Goal: Register for event/course

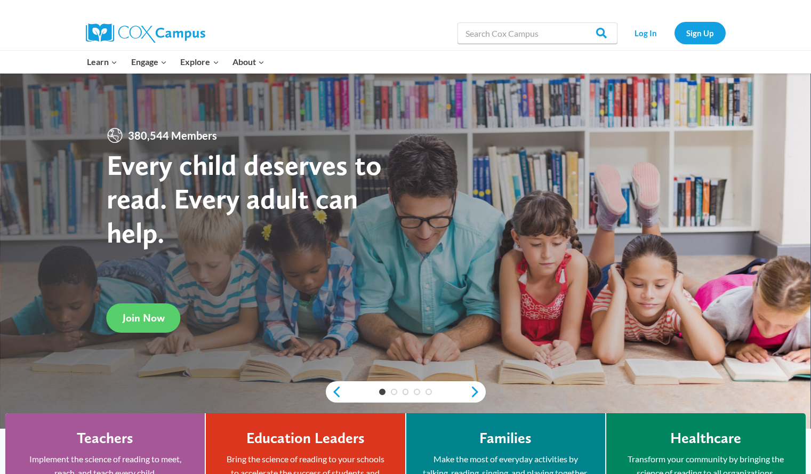
click at [130, 233] on strong "Every child deserves to read. Every adult can help." at bounding box center [244, 199] width 275 height 102
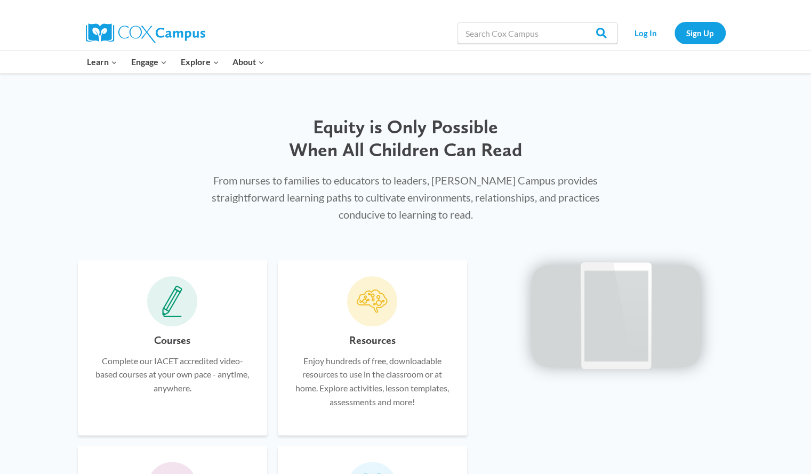
scroll to position [489, 0]
click at [573, 27] on input "Search in https://coxcampus.org/" at bounding box center [537, 32] width 160 height 21
click at [640, 29] on link "Log In" at bounding box center [646, 33] width 46 height 22
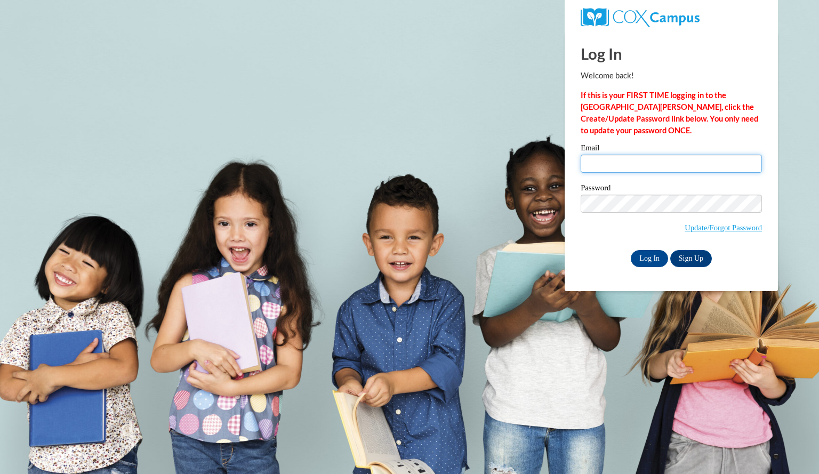
click at [642, 166] on input "Email" at bounding box center [671, 164] width 181 height 18
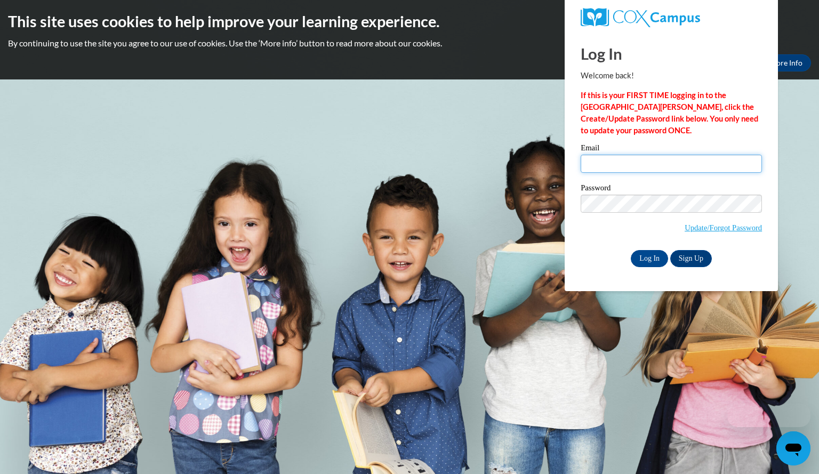
type input "leesoua@aasd.k12.wi.us"
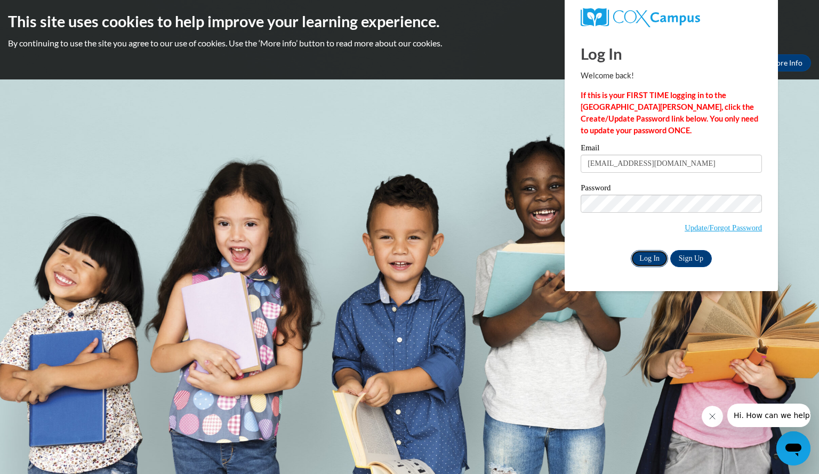
click at [646, 255] on input "Log In" at bounding box center [649, 258] width 37 height 17
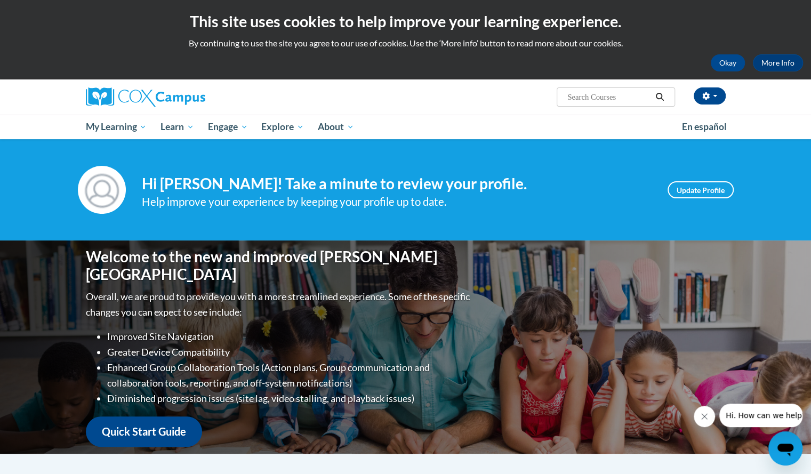
scroll to position [2, 0]
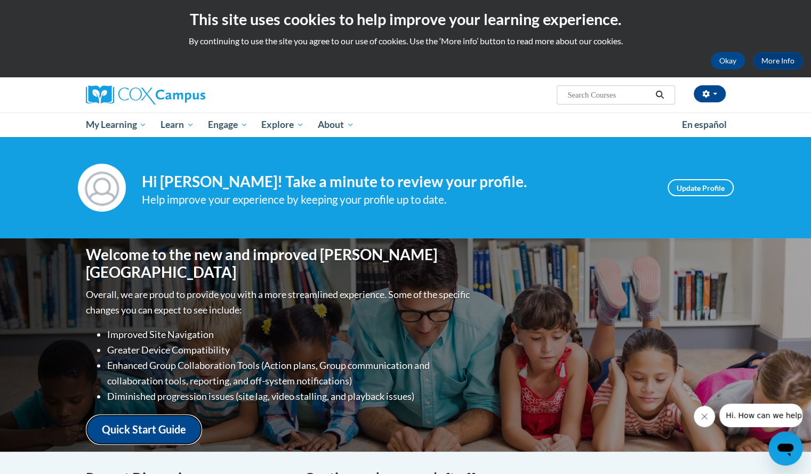
click at [133, 428] on link "Quick Start Guide" at bounding box center [144, 429] width 116 height 30
click at [691, 189] on link "Update Profile" at bounding box center [700, 187] width 66 height 17
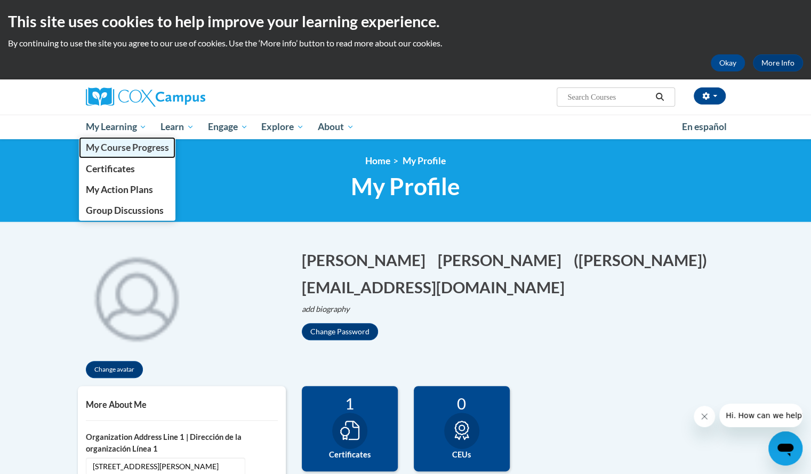
click at [120, 144] on span "My Course Progress" at bounding box center [126, 147] width 83 height 11
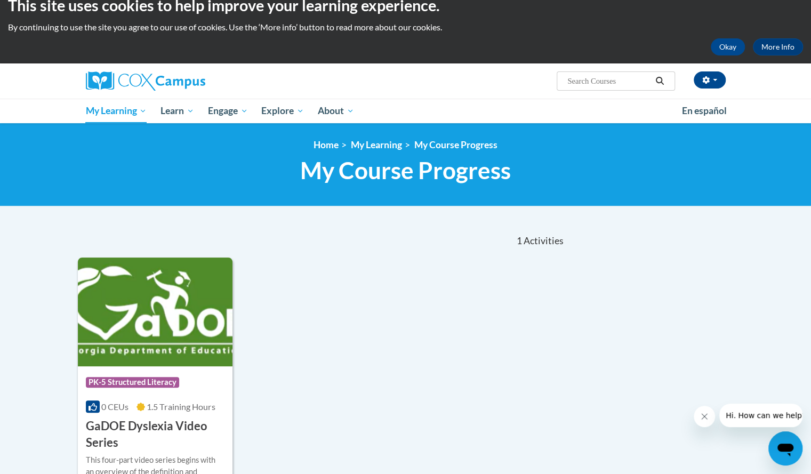
scroll to position [18, 0]
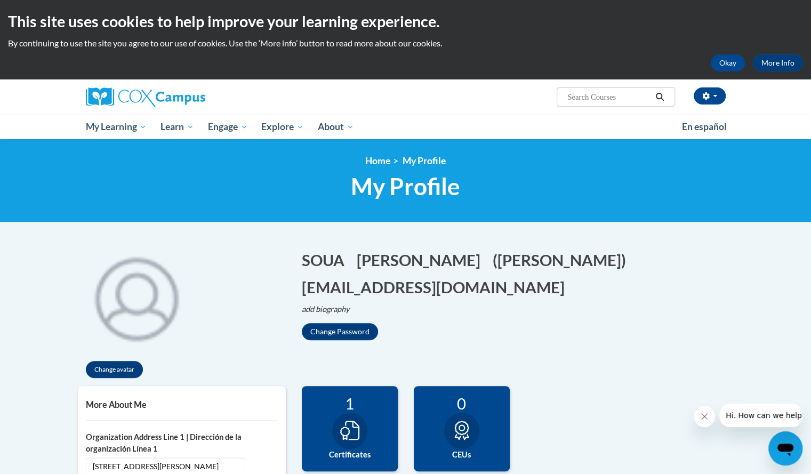
click at [656, 99] on icon "Search" at bounding box center [660, 97] width 10 height 8
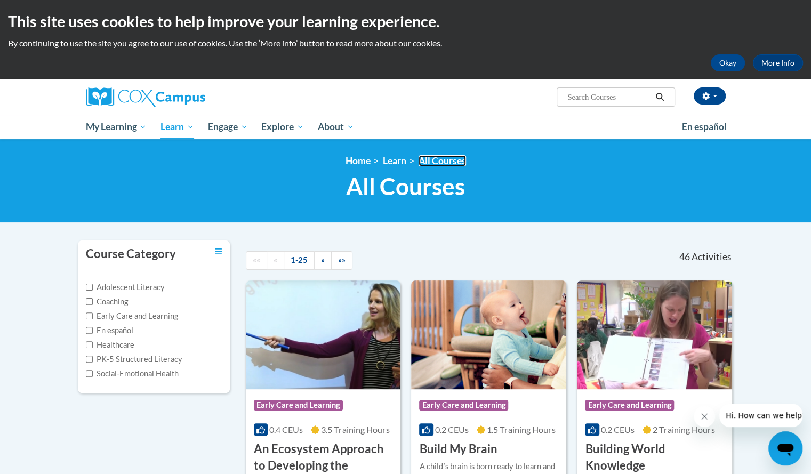
click at [439, 157] on link "All Courses" at bounding box center [441, 160] width 47 height 11
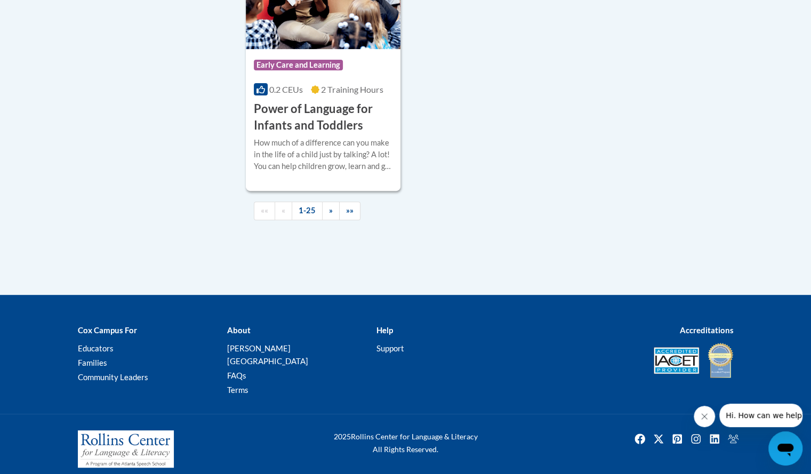
scroll to position [2624, 0]
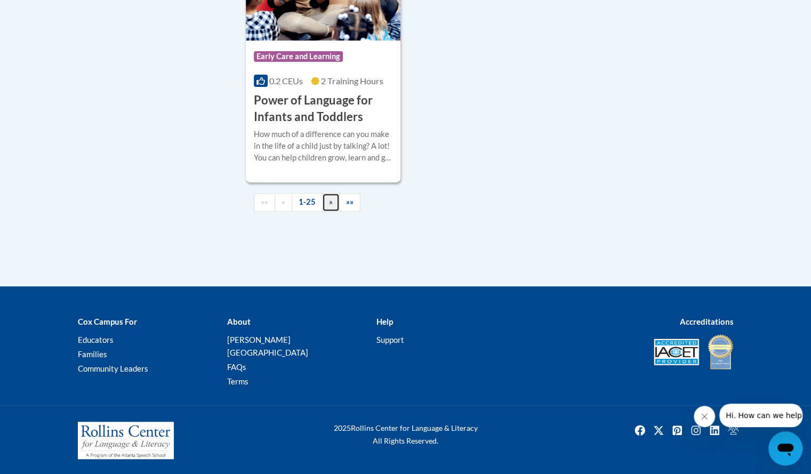
click at [330, 206] on span "»" at bounding box center [331, 201] width 4 height 9
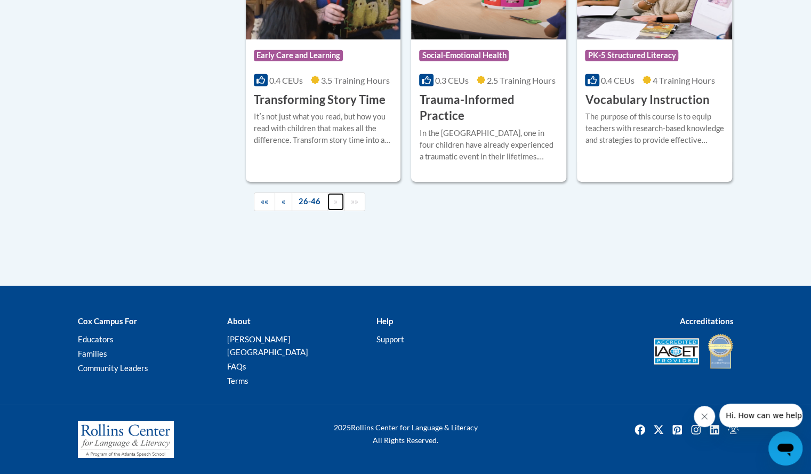
scroll to position [1917, 0]
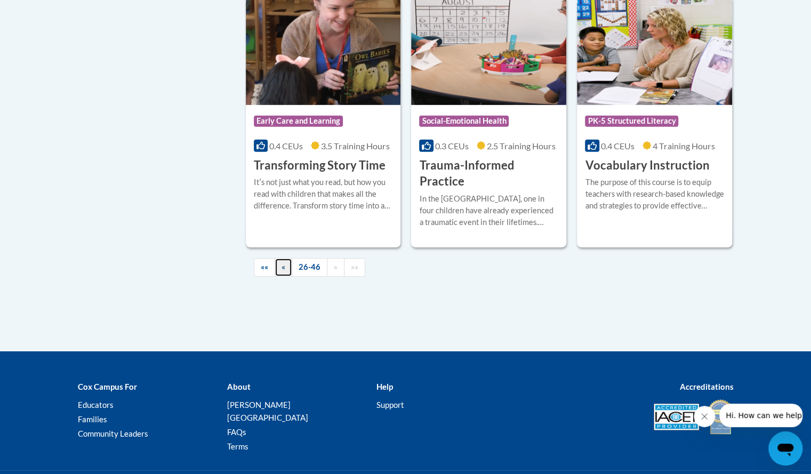
click at [279, 258] on link "«" at bounding box center [284, 267] width 18 height 19
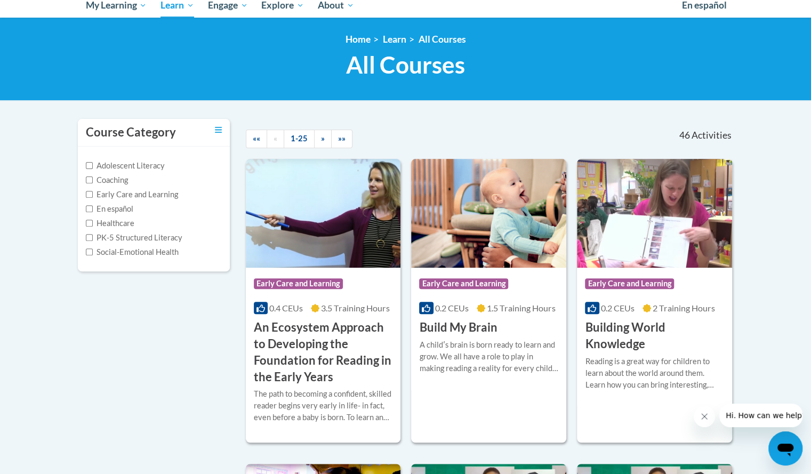
scroll to position [103, 0]
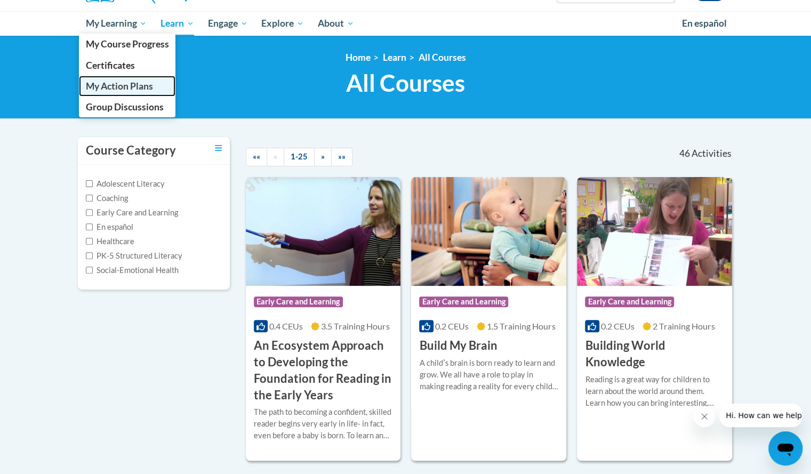
click at [128, 77] on link "My Action Plans" at bounding box center [127, 86] width 97 height 21
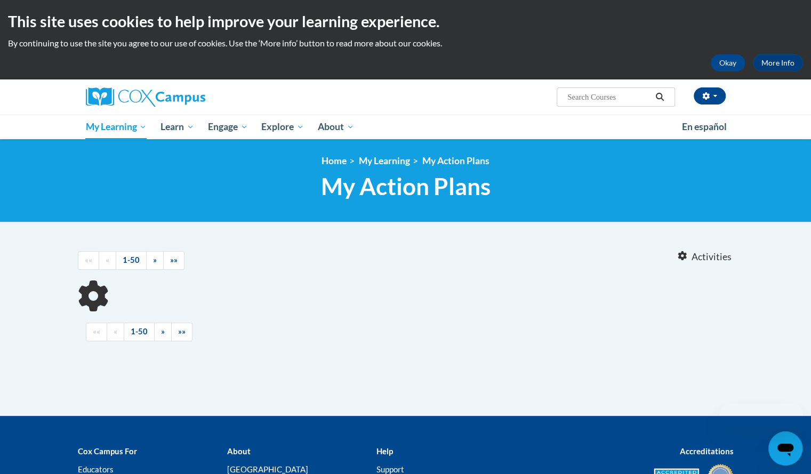
click at [128, 77] on div "This site uses cookies to help improve your learning experience. By continuing …" at bounding box center [405, 39] width 811 height 79
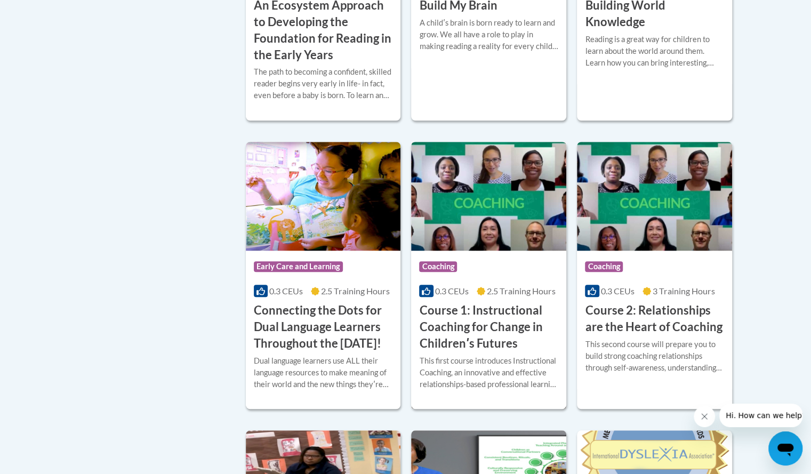
click at [457, 320] on h3 "Course 1: Instructional Coaching for Change in Childrenʹs Futures" at bounding box center [488, 326] width 139 height 49
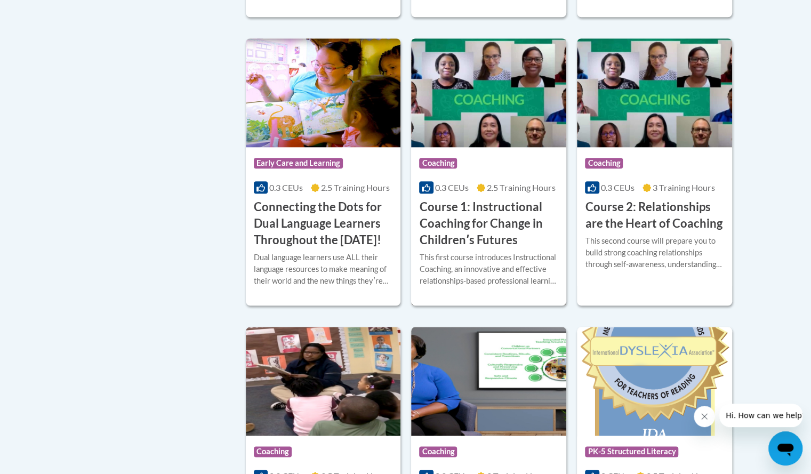
scroll to position [549, 0]
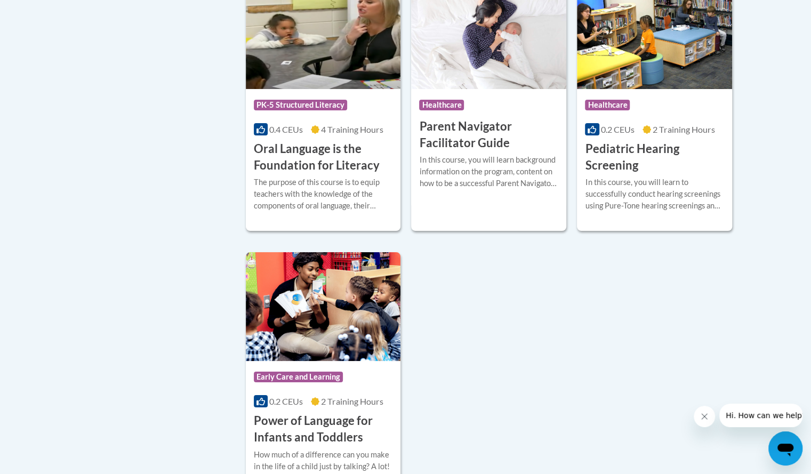
scroll to position [2303, 0]
click at [344, 136] on div "0.4 CEUs 4 Training Hours" at bounding box center [323, 130] width 139 height 12
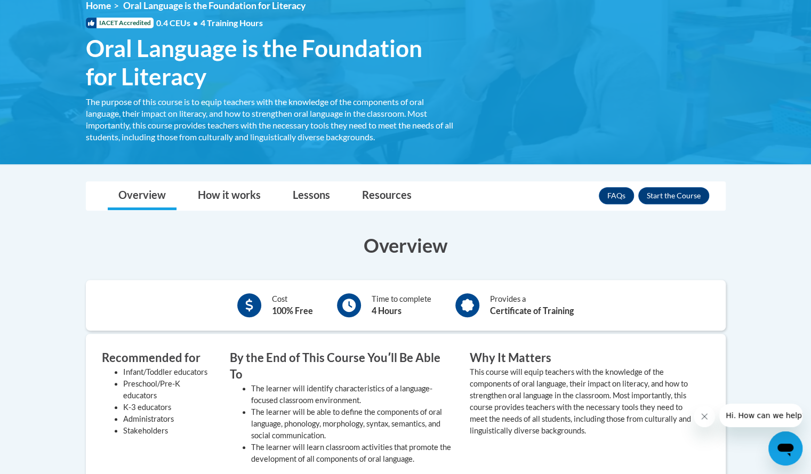
scroll to position [156, 0]
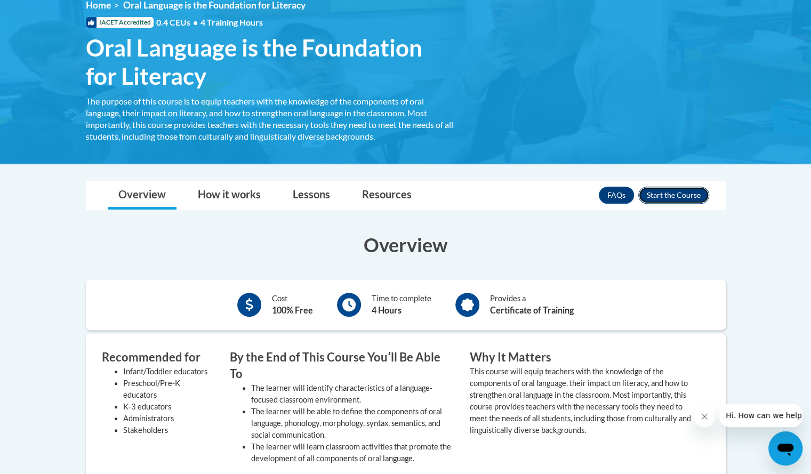
click at [675, 189] on button "Enroll" at bounding box center [673, 195] width 71 height 17
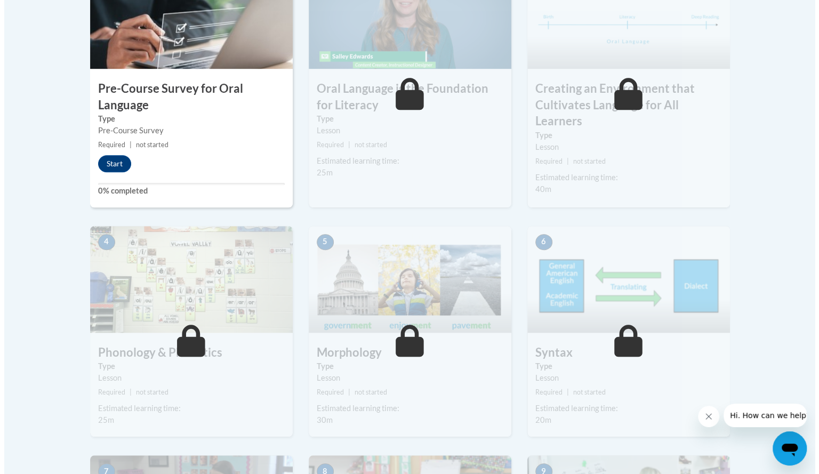
scroll to position [397, 0]
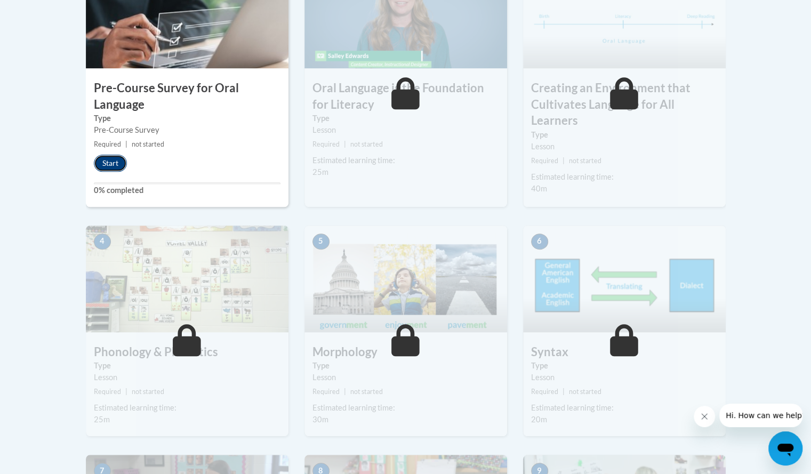
click at [113, 160] on button "Start" at bounding box center [110, 163] width 33 height 17
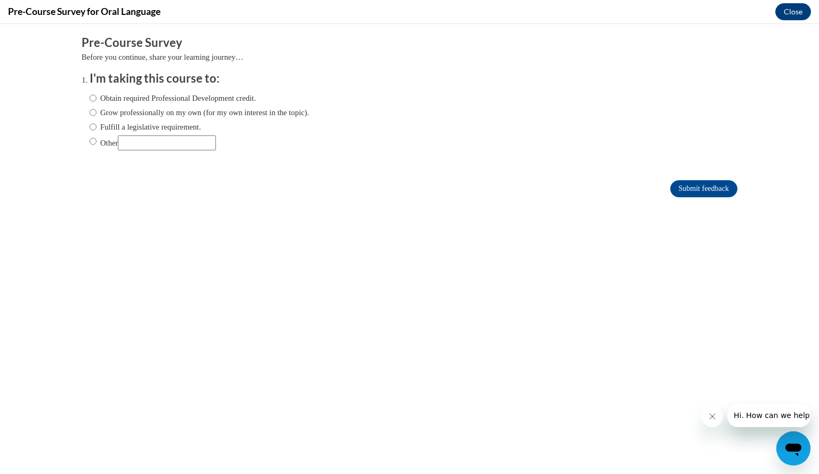
scroll to position [0, 0]
click at [90, 96] on input "Obtain required Professional Development credit." at bounding box center [93, 98] width 7 height 12
radio input "true"
click at [696, 175] on form "Pre-Course Survey Before you continue, share your learning journey… I'm taking …" at bounding box center [410, 122] width 656 height 174
click at [697, 179] on form "Pre-Course Survey Before you continue, share your learning journey… I'm taking …" at bounding box center [410, 122] width 656 height 174
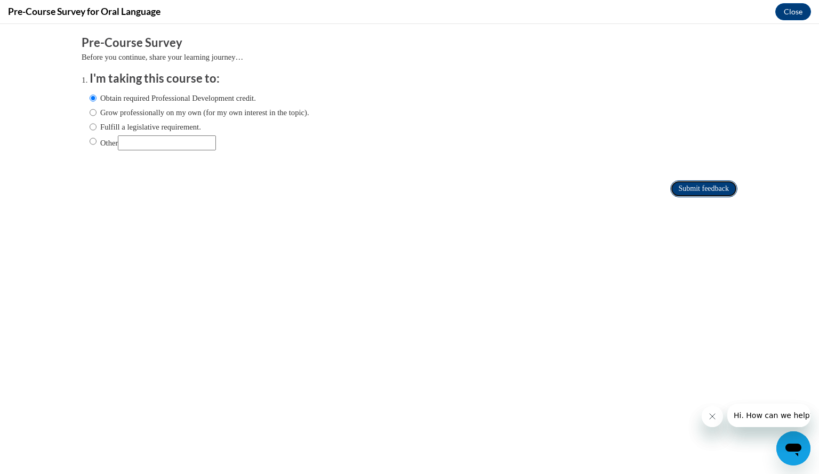
click at [699, 186] on input "Submit feedback" at bounding box center [703, 188] width 67 height 17
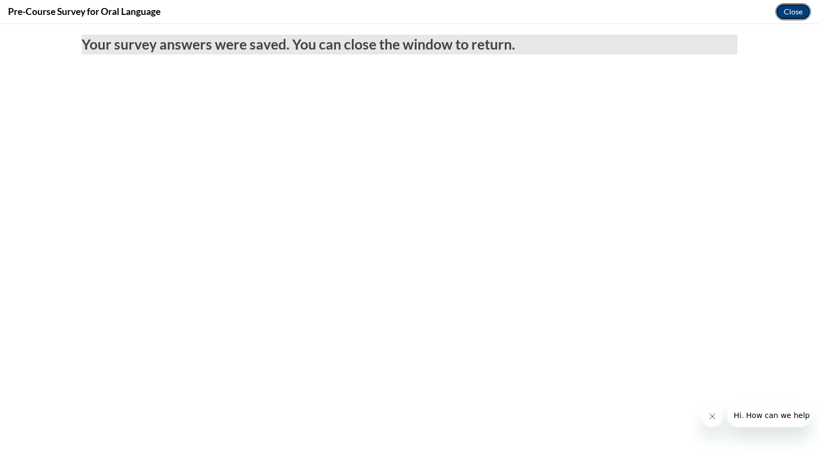
click at [798, 9] on button "Close" at bounding box center [793, 11] width 36 height 17
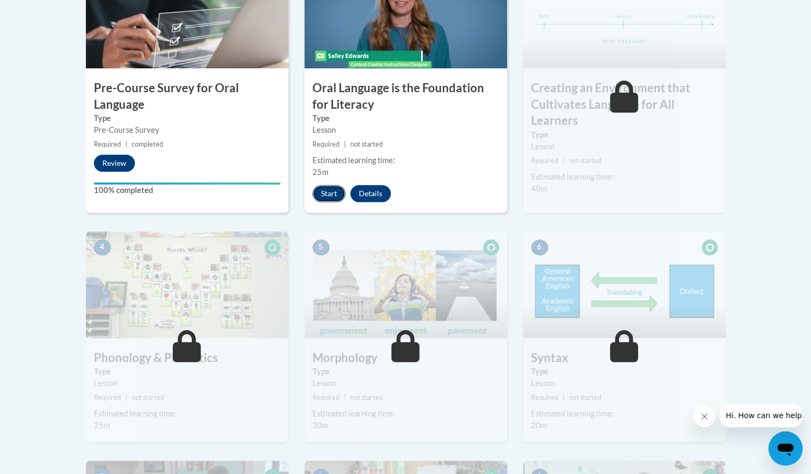
click at [320, 187] on button "Start" at bounding box center [328, 193] width 33 height 17
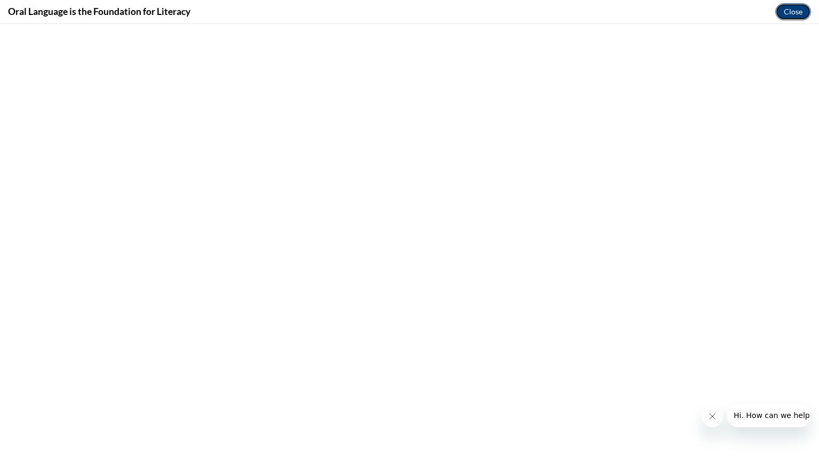
click at [789, 12] on button "Close" at bounding box center [793, 11] width 36 height 17
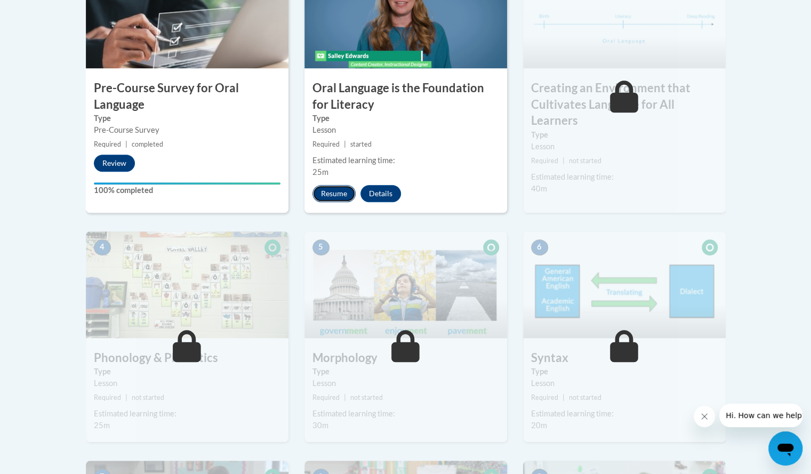
click at [343, 189] on button "Resume" at bounding box center [333, 193] width 43 height 17
